Goal: Information Seeking & Learning: Learn about a topic

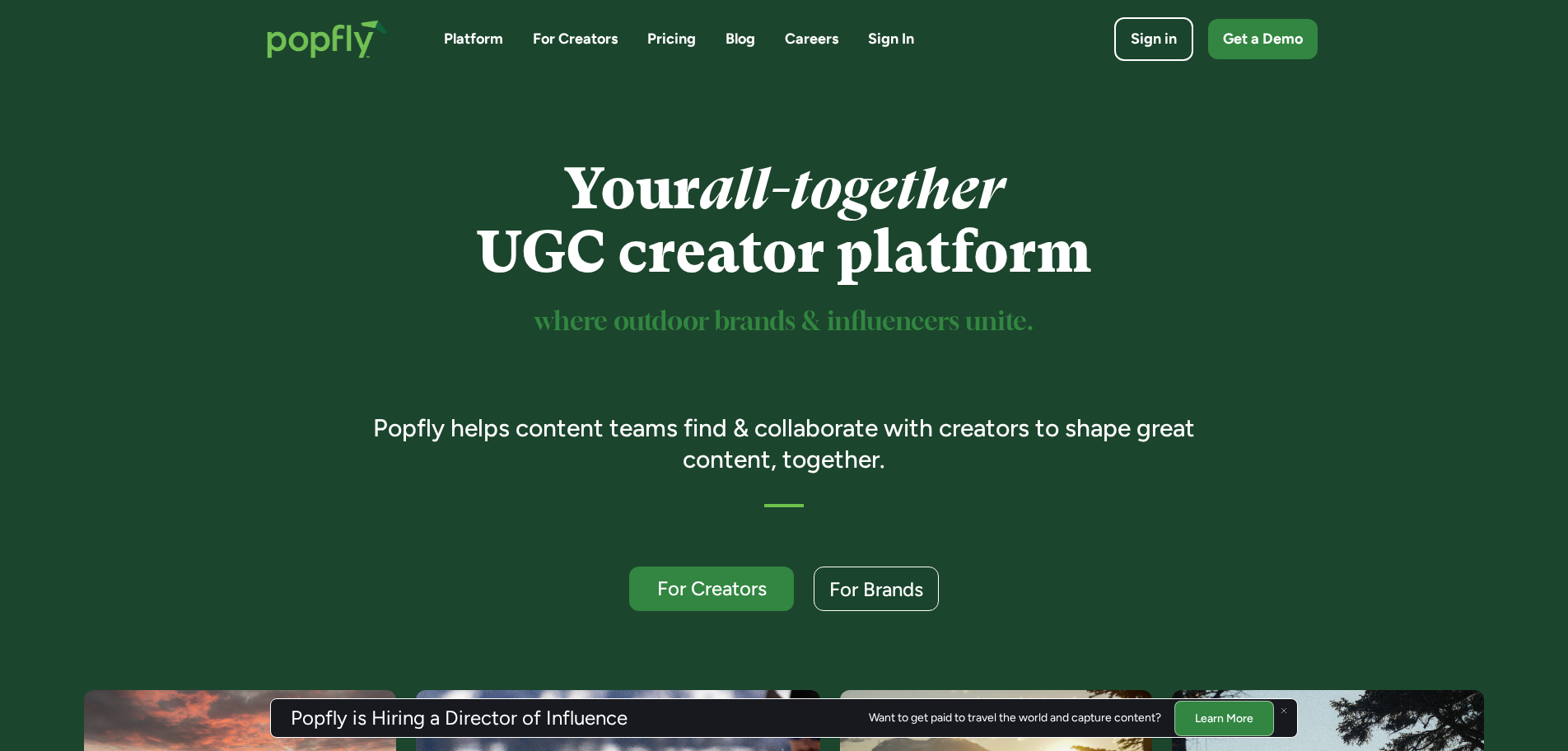
click at [1287, 707] on div at bounding box center [1284, 709] width 20 height 20
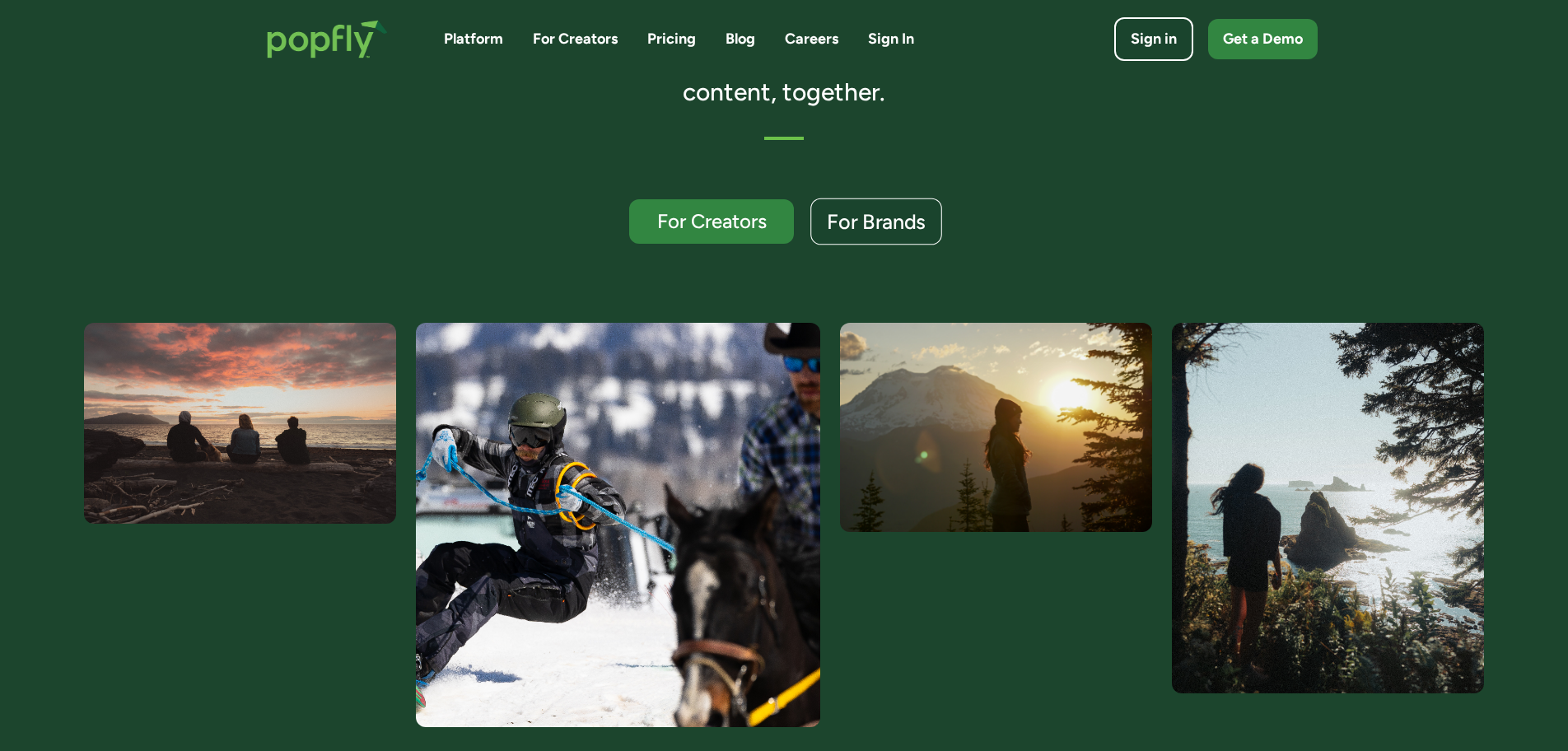
click at [901, 224] on div "For Brands" at bounding box center [876, 222] width 99 height 22
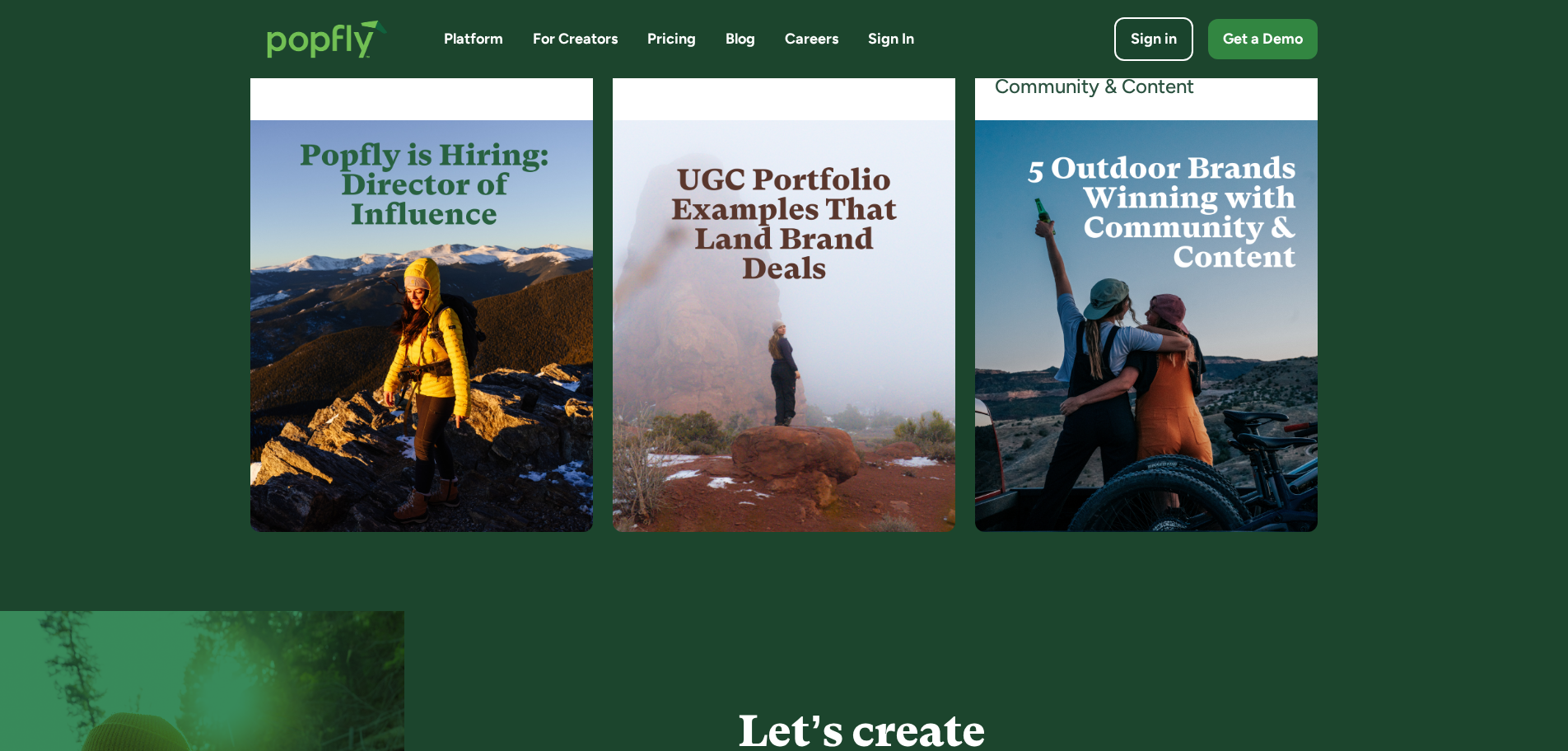
scroll to position [3326, 0]
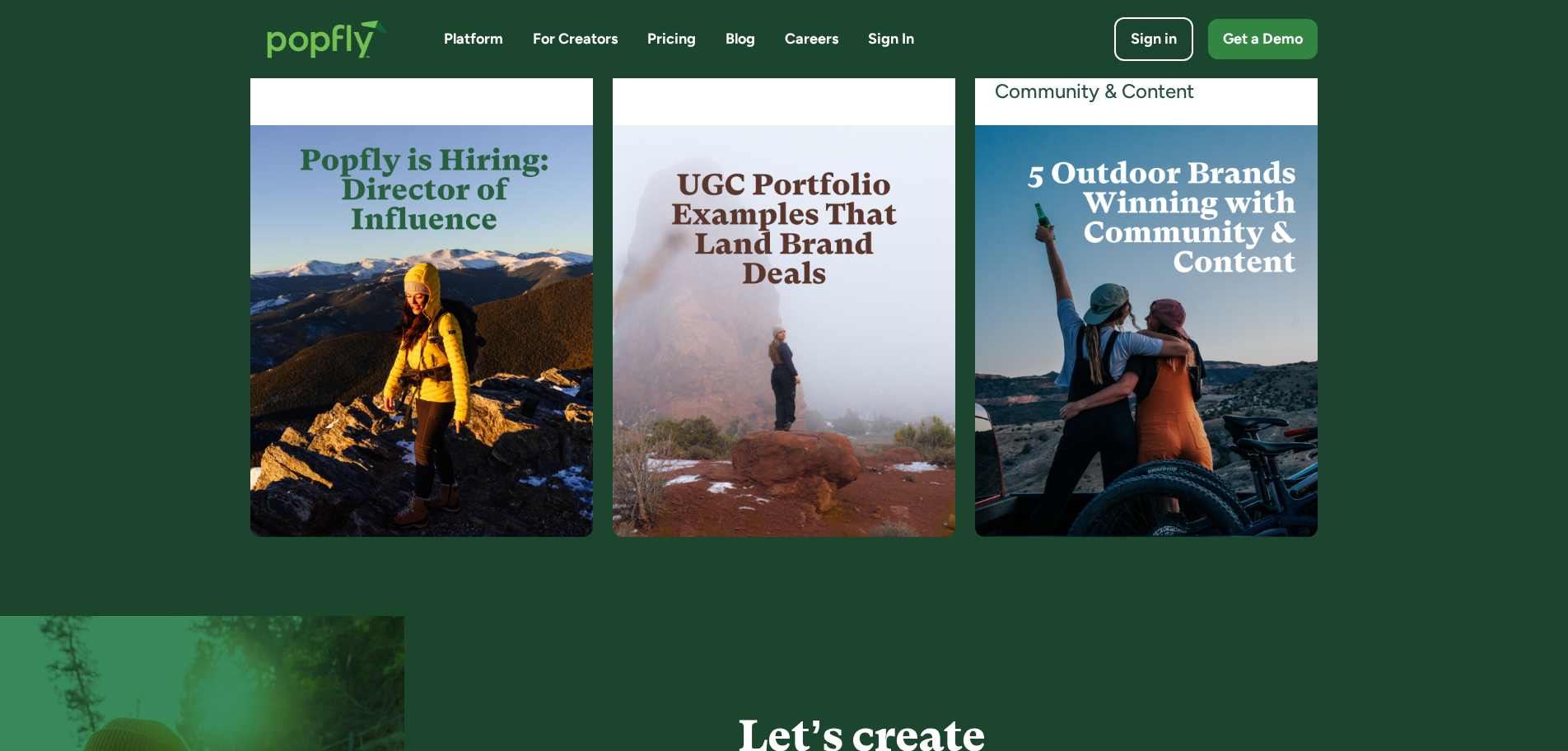
click at [1087, 205] on img at bounding box center [1146, 332] width 343 height 412
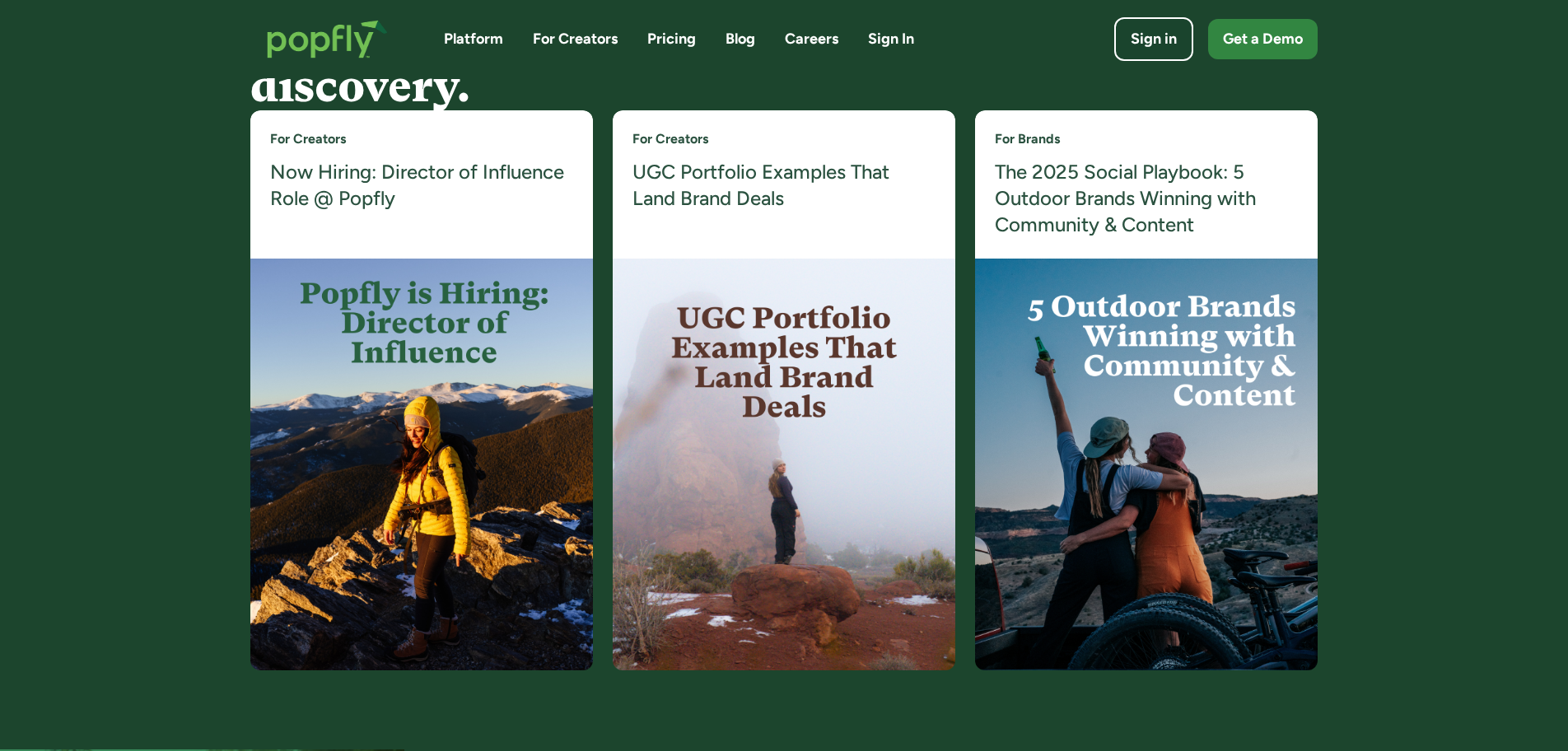
scroll to position [3194, 0]
click at [1088, 201] on h4 "The 2025 Social Playbook: 5 Outdoor Brands Winning with Community & Content" at bounding box center [1146, 197] width 303 height 80
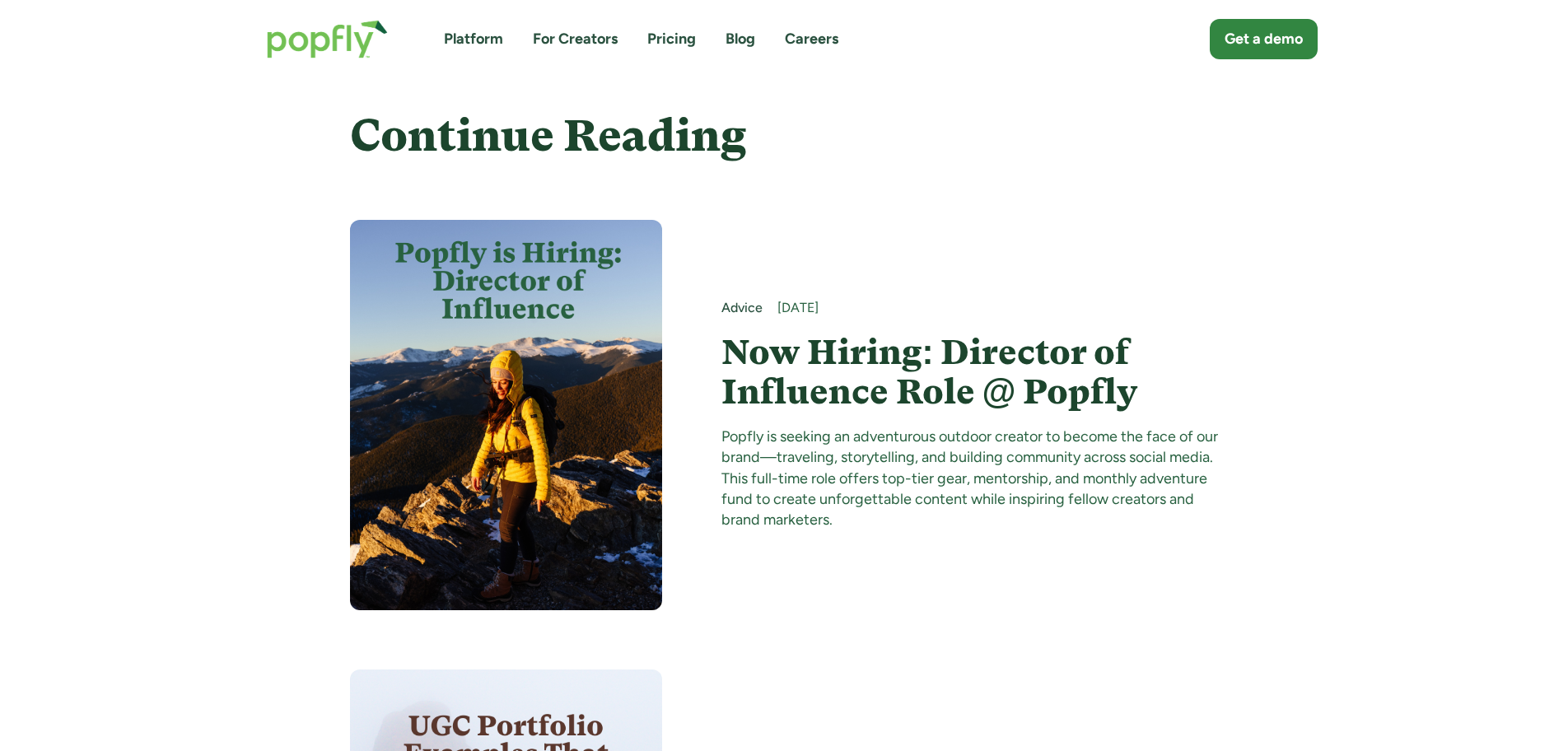
scroll to position [10868, 0]
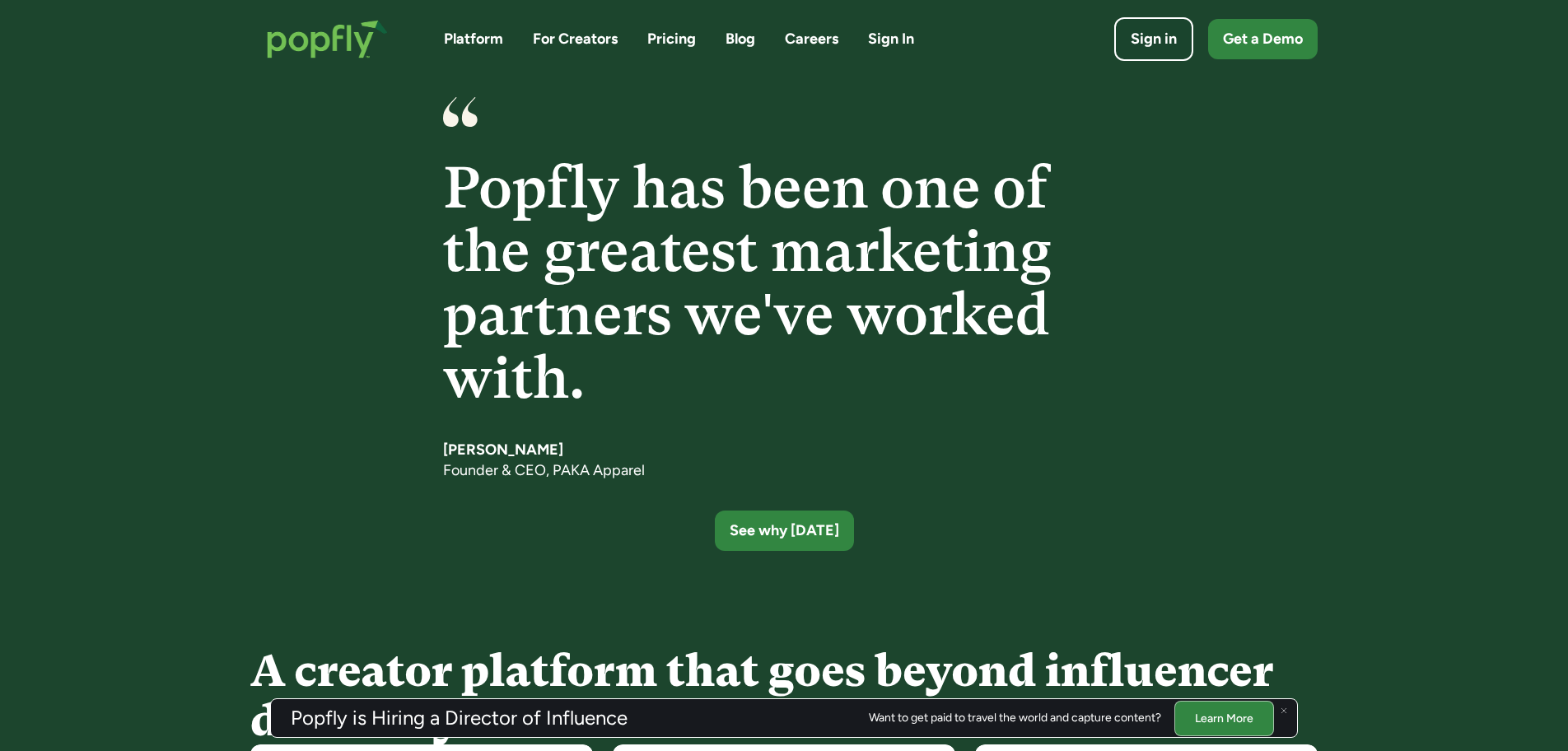
scroll to position [2561, 0]
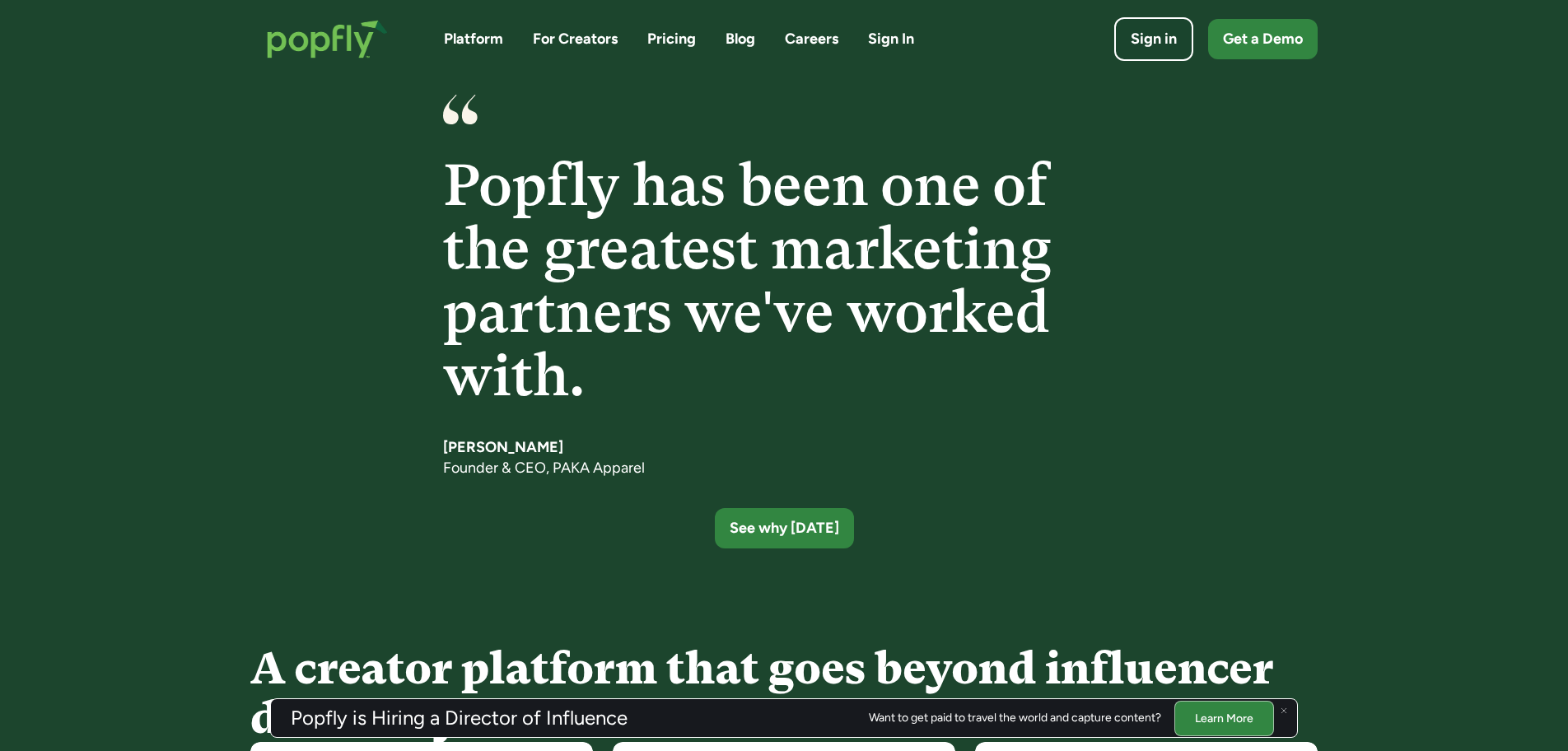
click at [460, 37] on link "Platform" at bounding box center [473, 40] width 60 height 21
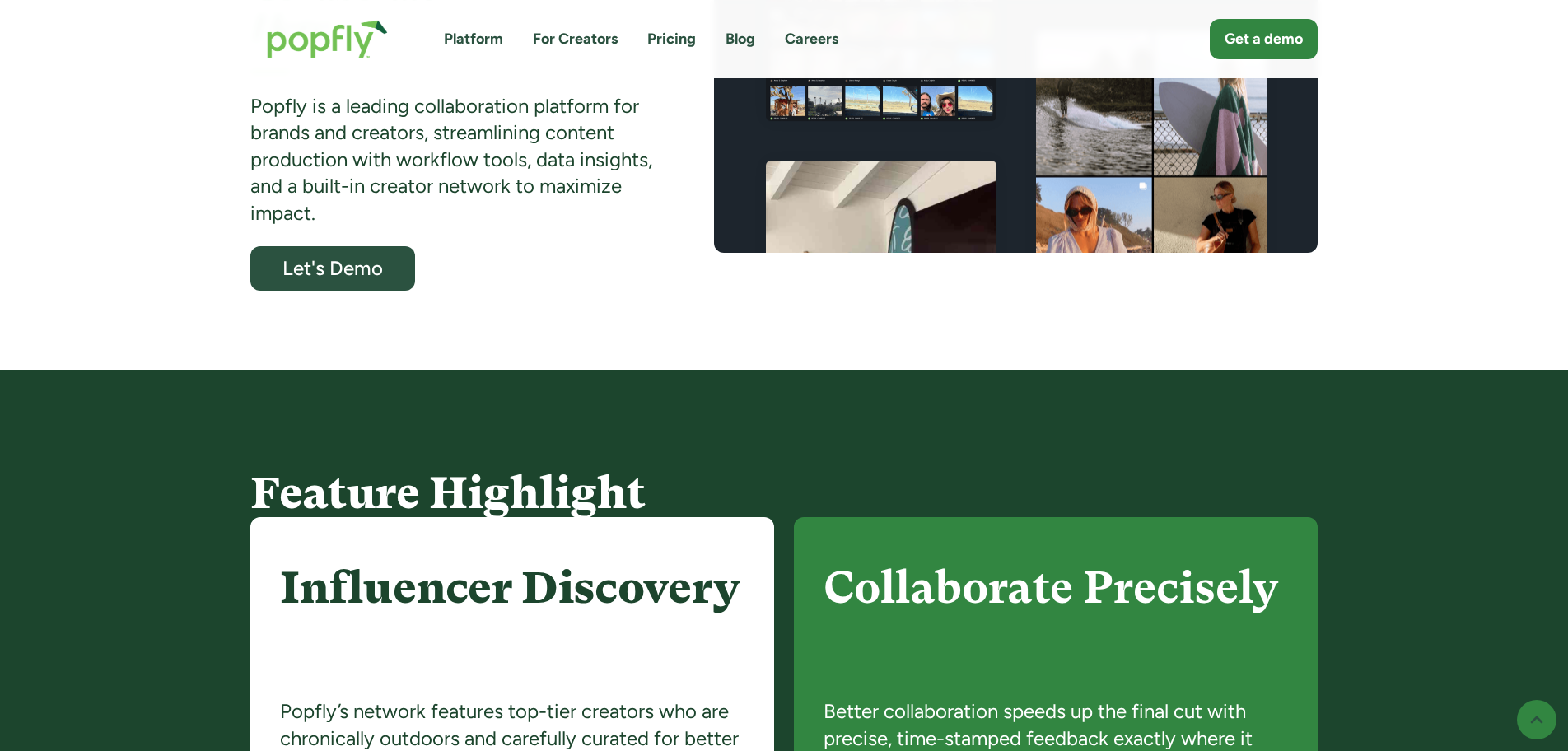
scroll to position [576, 0]
